Goal: Find specific page/section: Find specific page/section

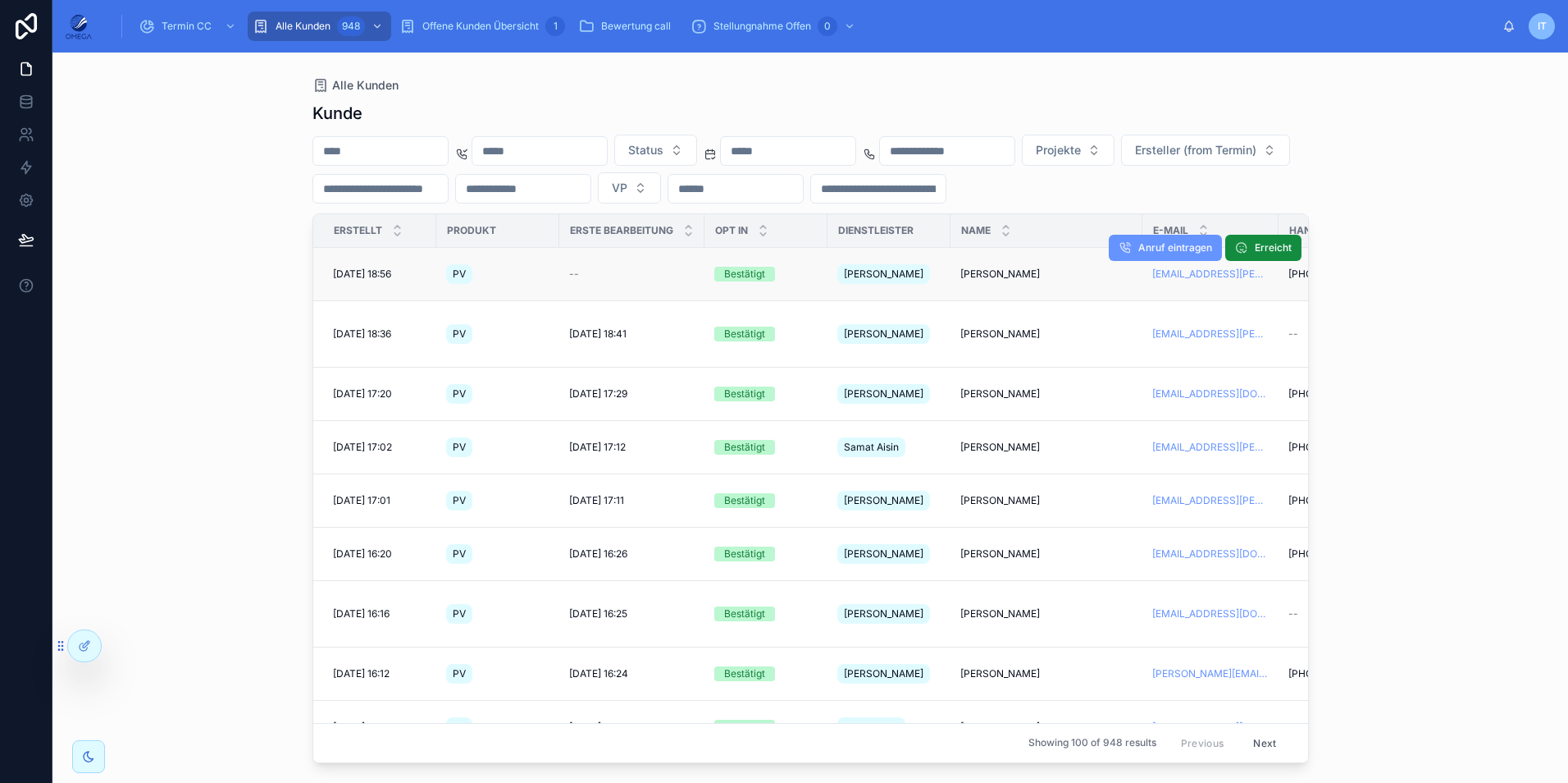
click at [1009, 276] on td "[PERSON_NAME] [PERSON_NAME]" at bounding box center [1046, 275] width 192 height 53
click at [974, 268] on span "[PERSON_NAME]" at bounding box center [1000, 274] width 80 height 13
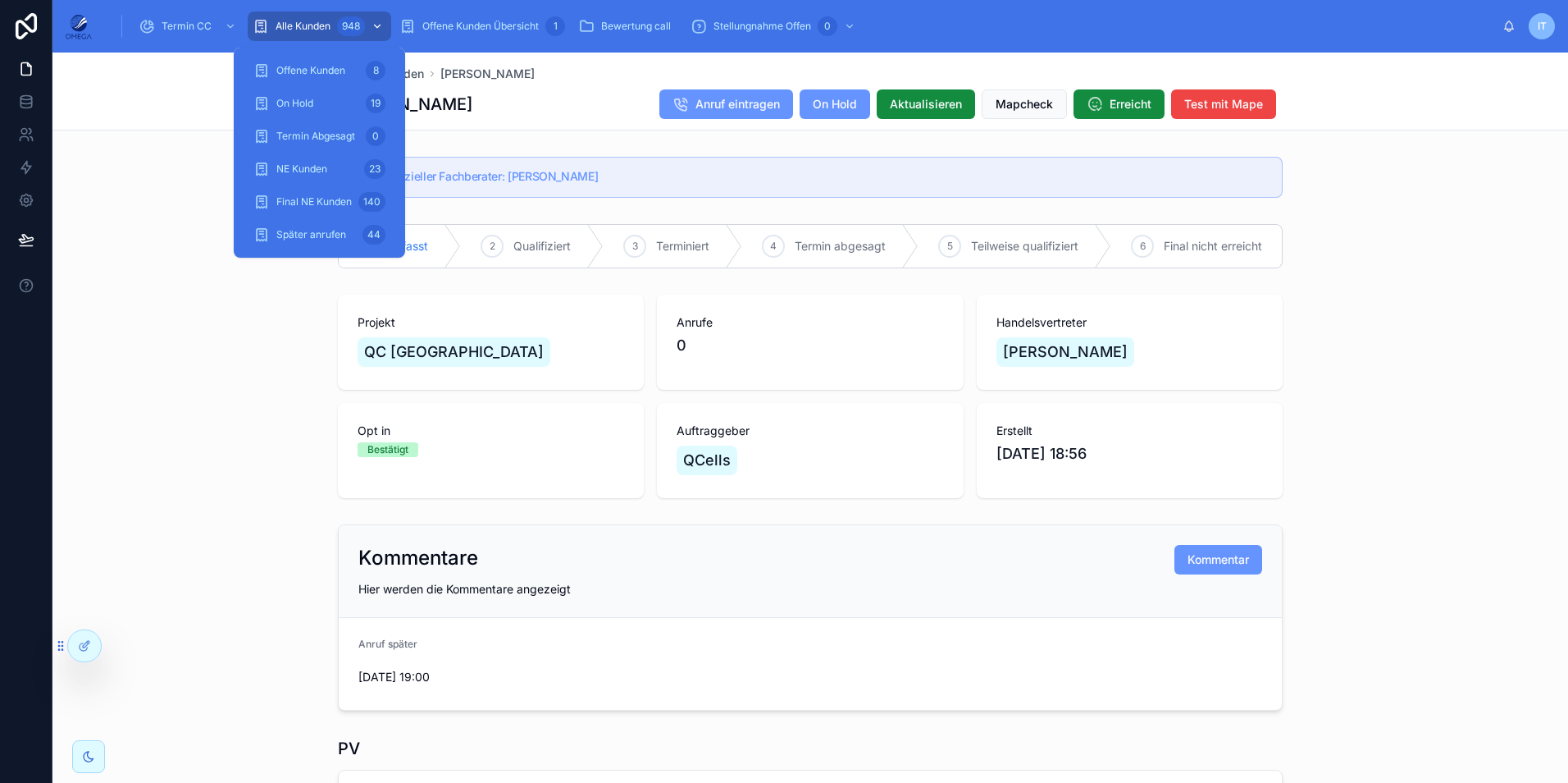
click at [335, 30] on div "Alle Kunden 948" at bounding box center [320, 26] width 134 height 27
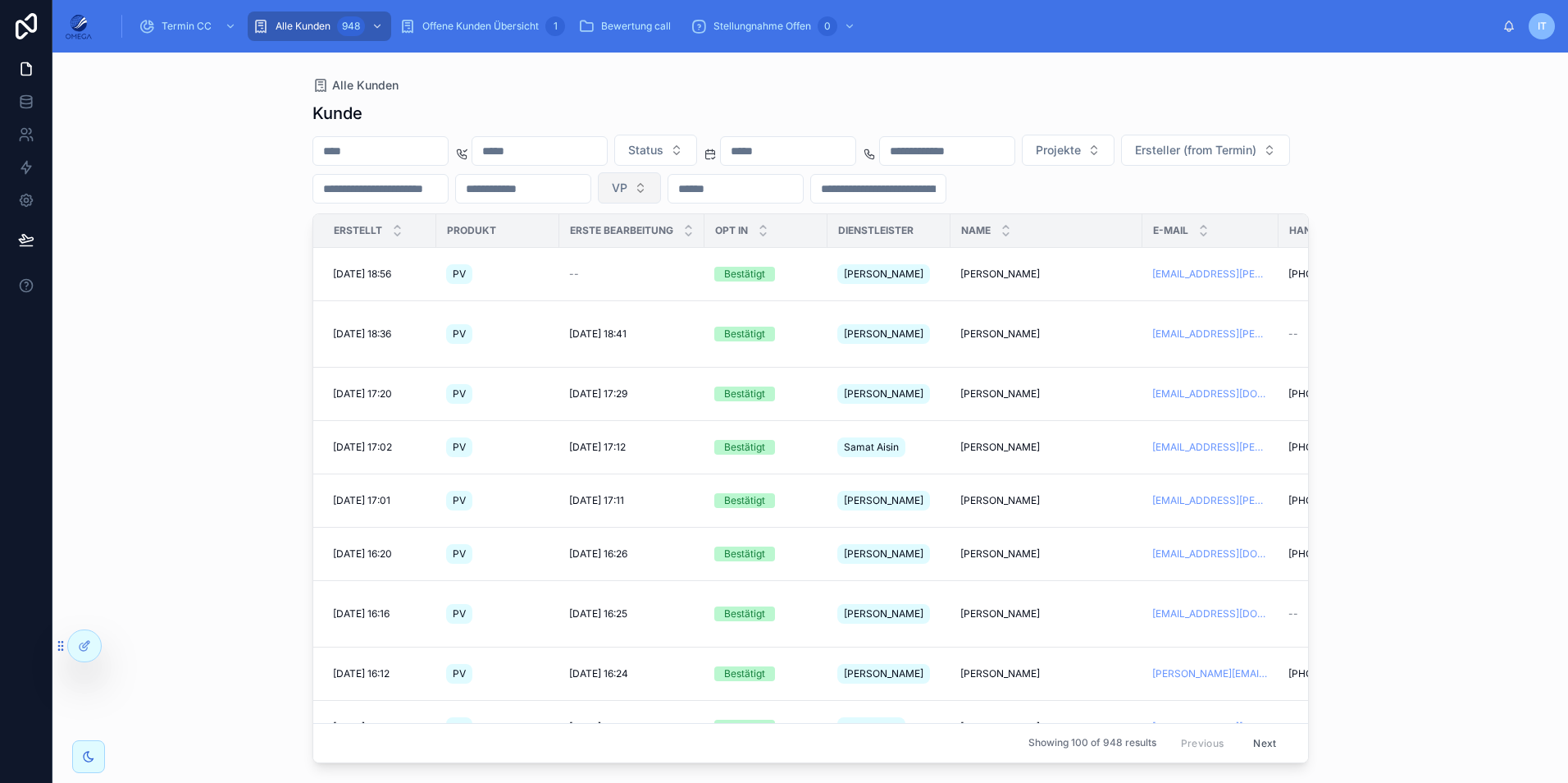
scroll to position [82, 0]
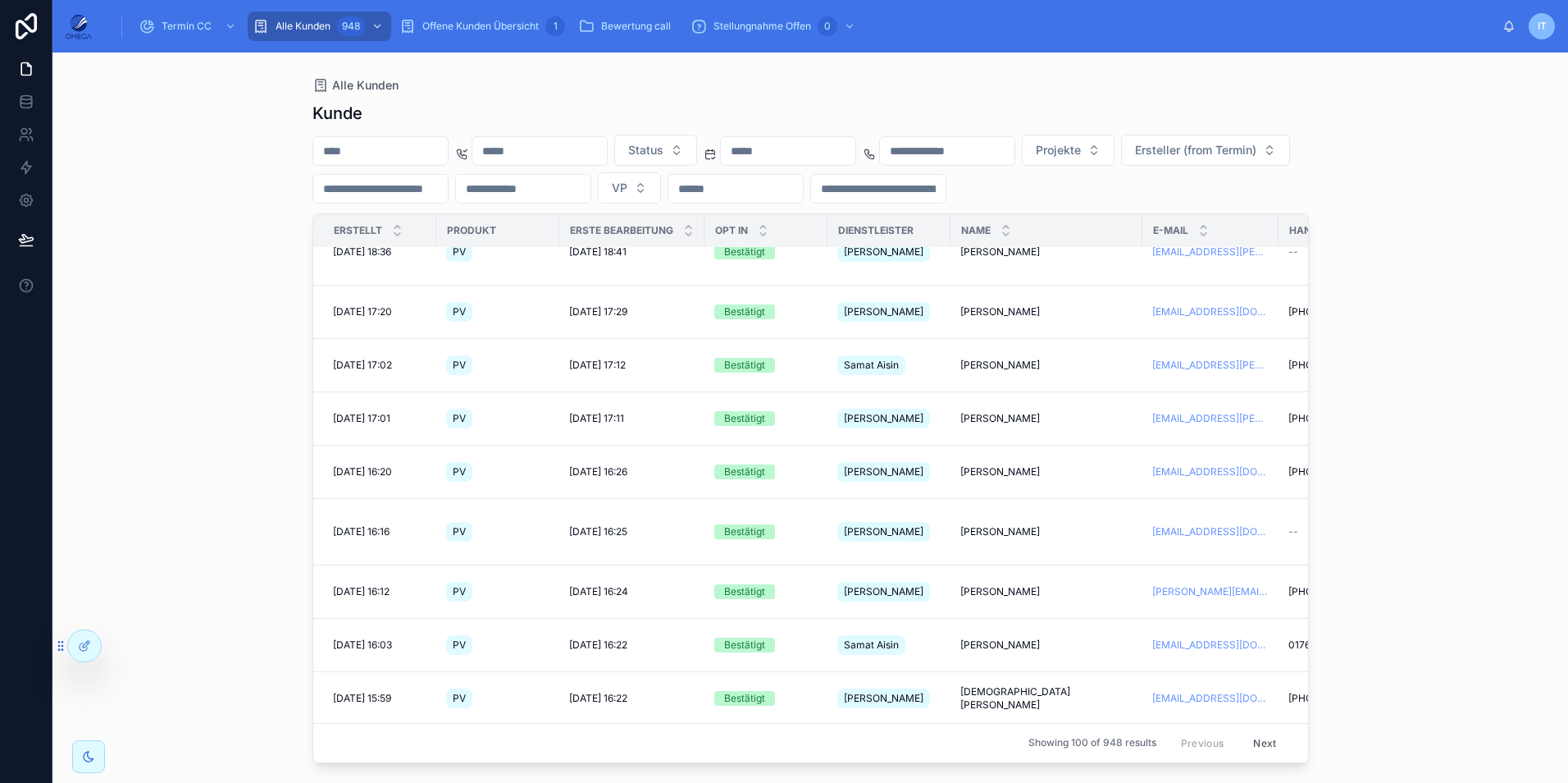
click at [855, 155] on input "text" at bounding box center [787, 151] width 135 height 23
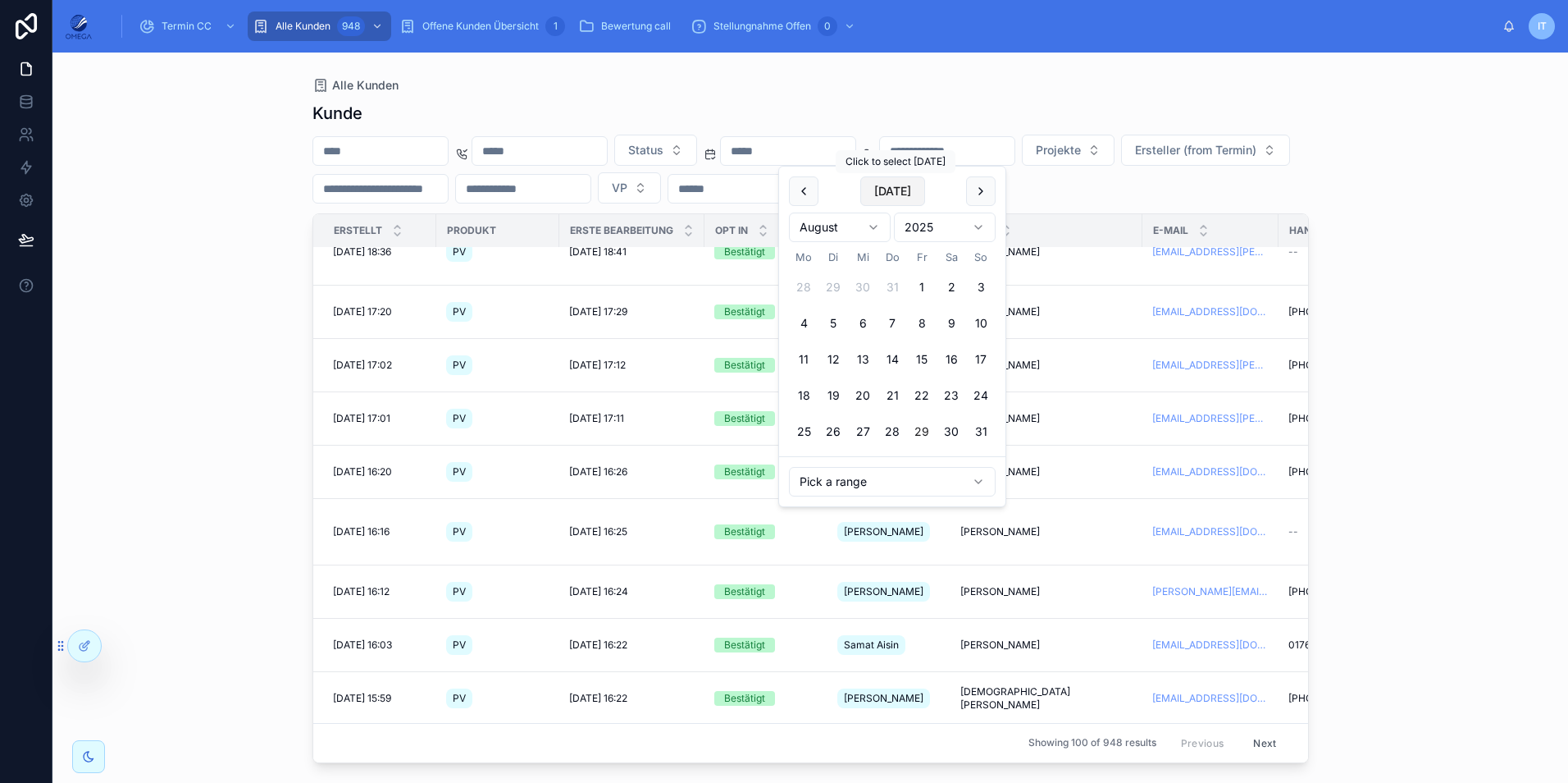
click at [891, 194] on button "[DATE]" at bounding box center [893, 191] width 65 height 30
type input "**********"
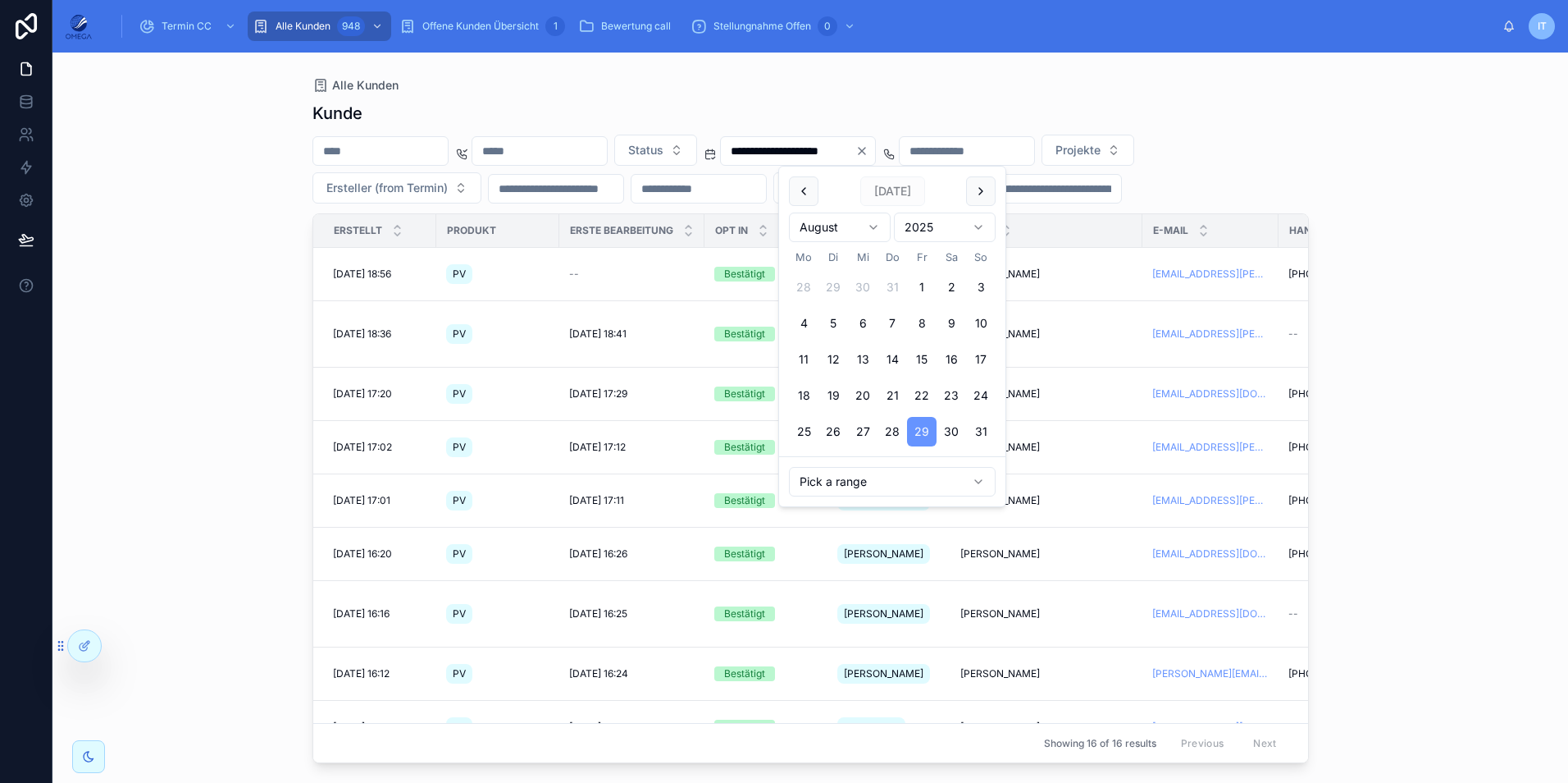
click at [865, 152] on icon "Clear" at bounding box center [861, 151] width 7 height 7
